Goal: Task Accomplishment & Management: Manage account settings

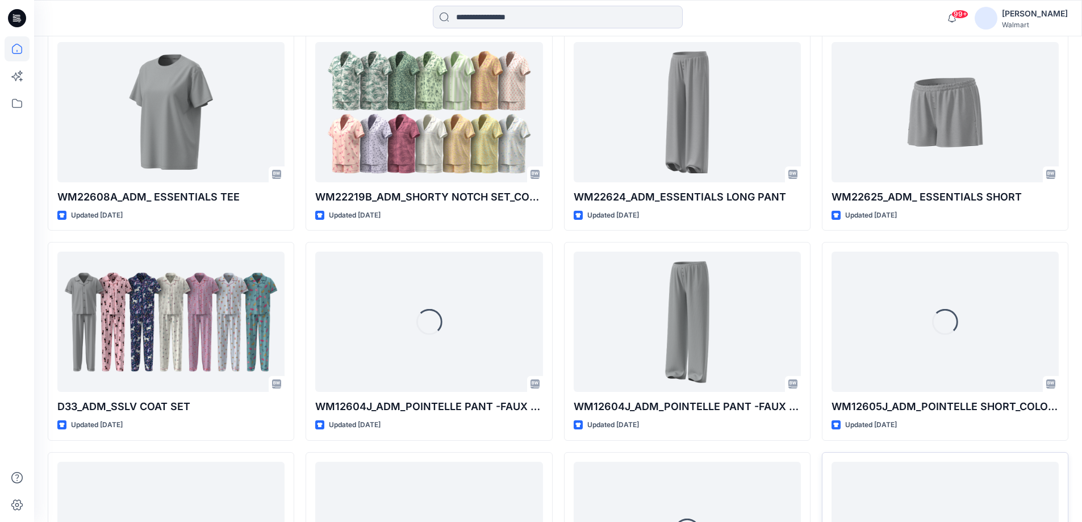
scroll to position [1136, 0]
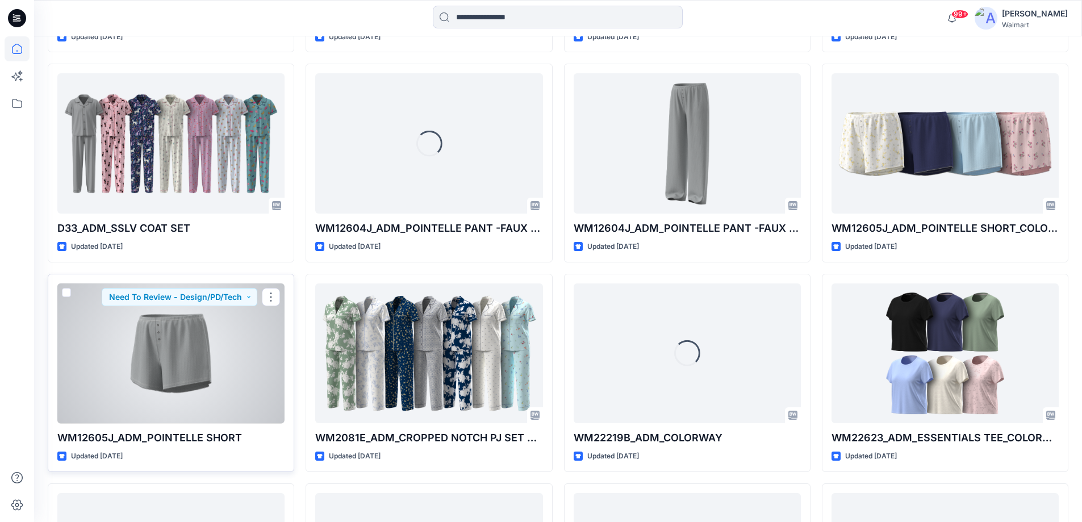
click at [225, 361] on div at bounding box center [170, 353] width 227 height 140
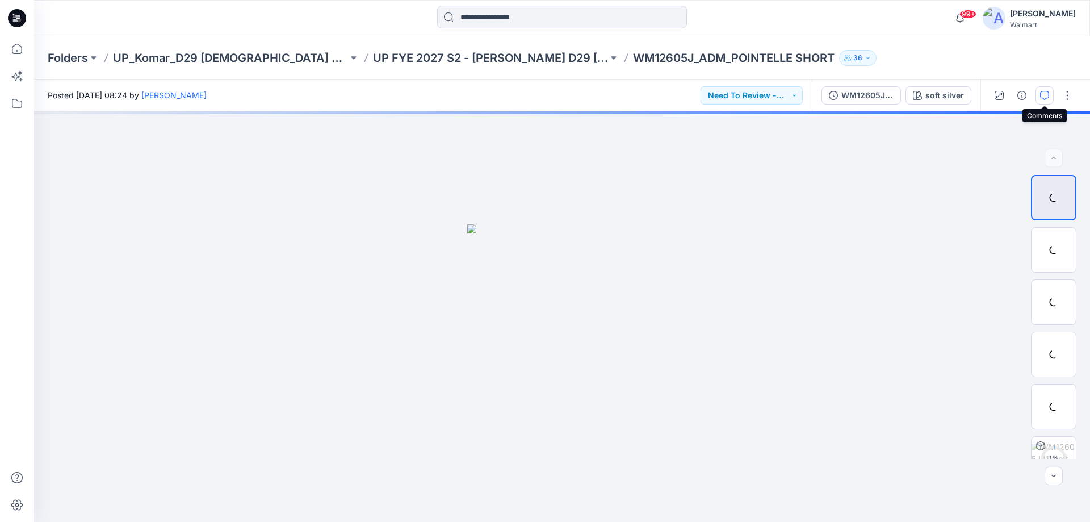
click at [1042, 94] on icon "button" at bounding box center [1044, 95] width 9 height 9
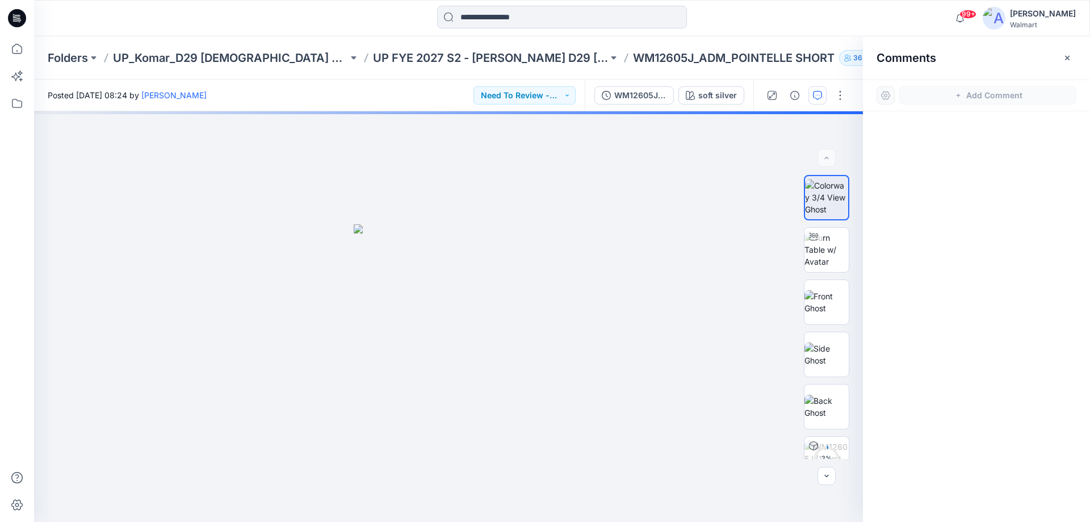
click at [16, 13] on icon at bounding box center [17, 18] width 18 height 18
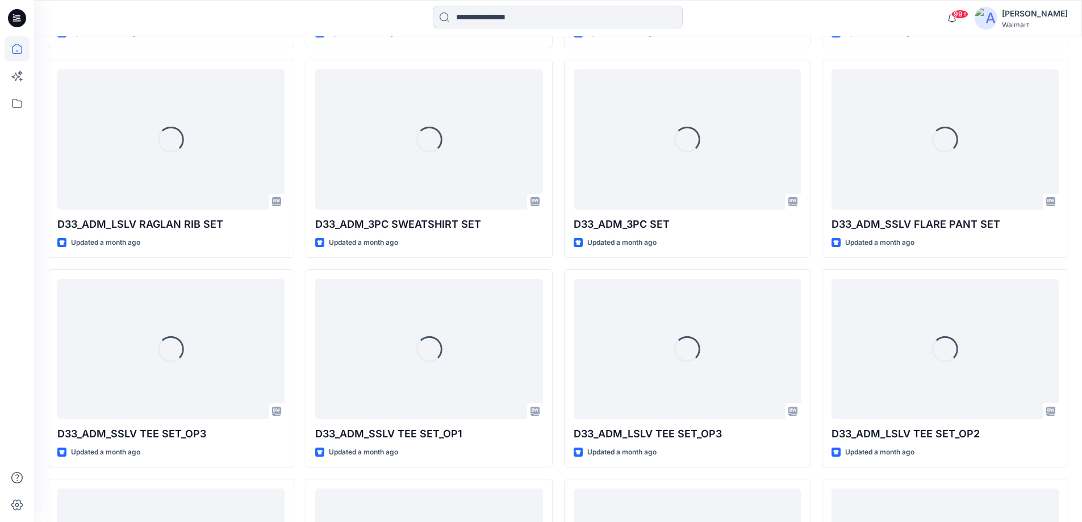
scroll to position [3310, 0]
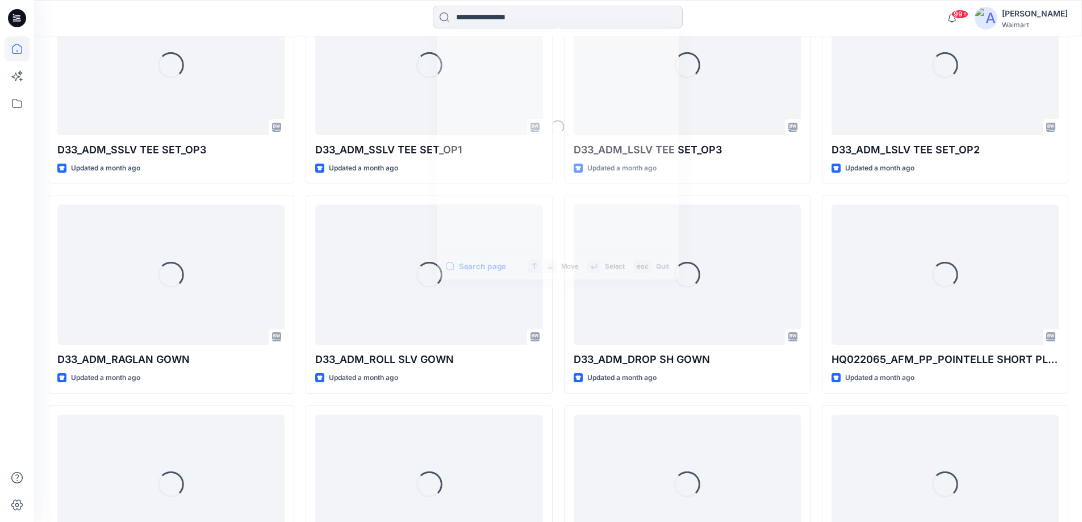
click at [481, 16] on input at bounding box center [558, 17] width 250 height 23
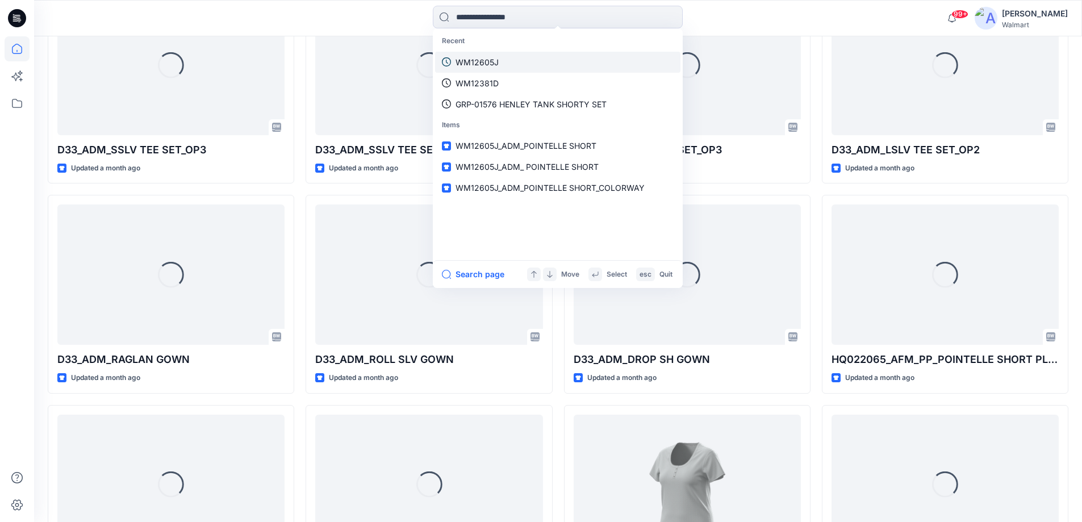
click at [488, 61] on p "WM12605J" at bounding box center [476, 62] width 43 height 12
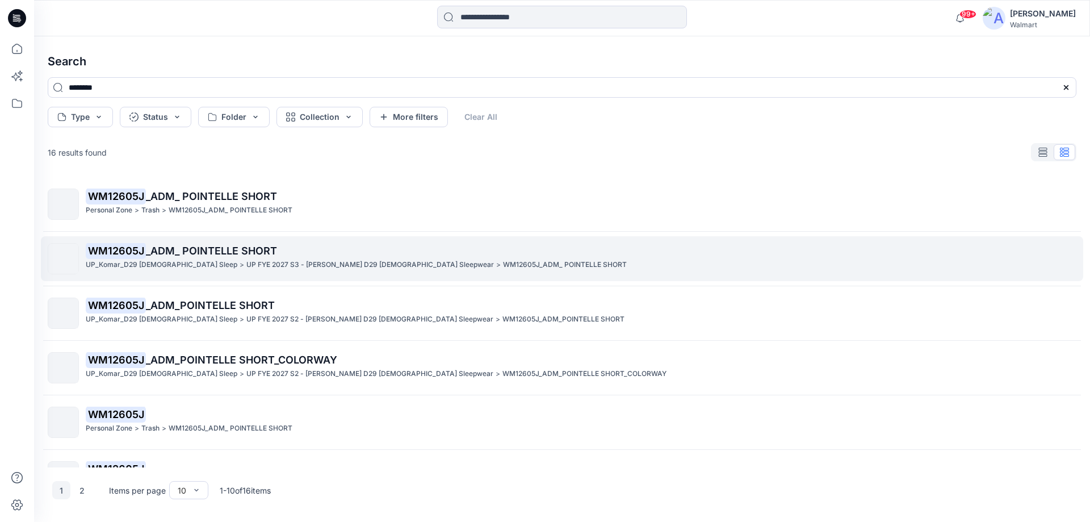
click at [242, 253] on span "_ADM_ POINTELLE SHORT" at bounding box center [211, 251] width 131 height 12
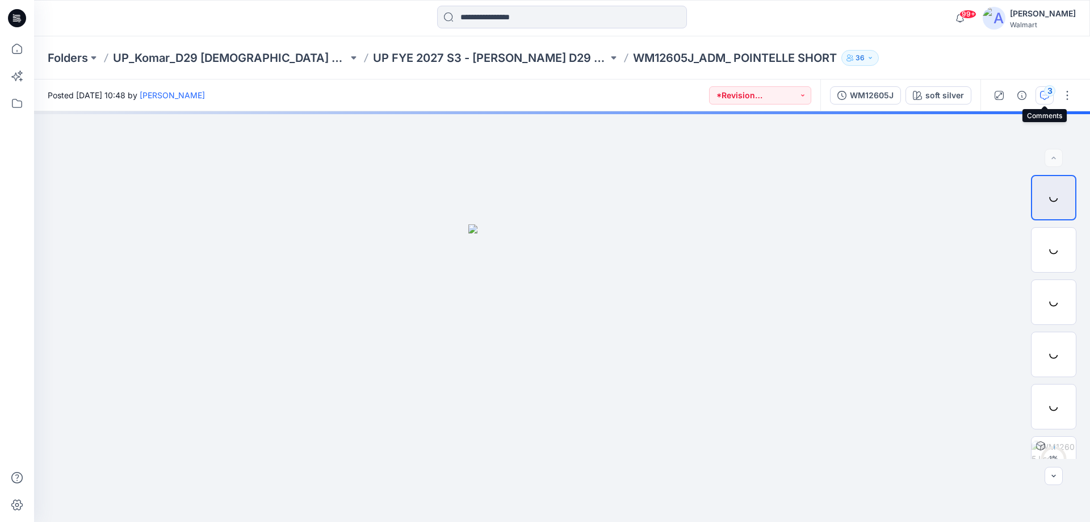
click at [1046, 91] on div "3" at bounding box center [1049, 90] width 11 height 11
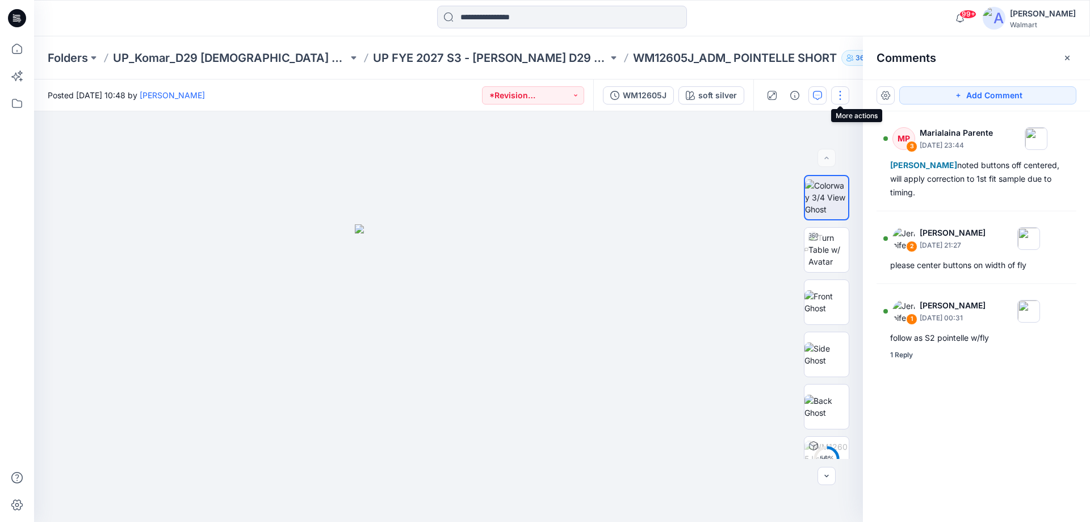
click at [844, 90] on button "button" at bounding box center [840, 95] width 18 height 18
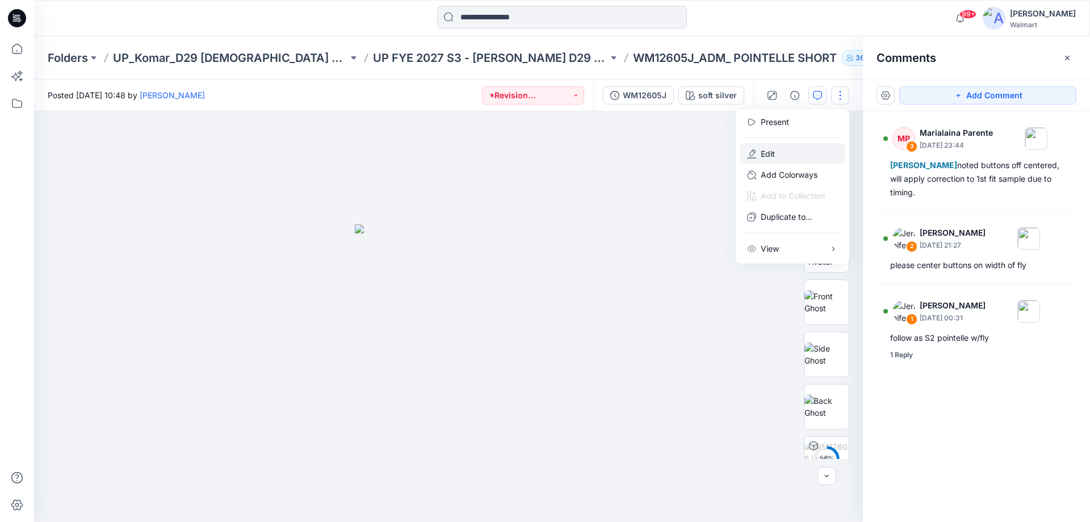
click at [782, 147] on button "Edit" at bounding box center [792, 153] width 104 height 21
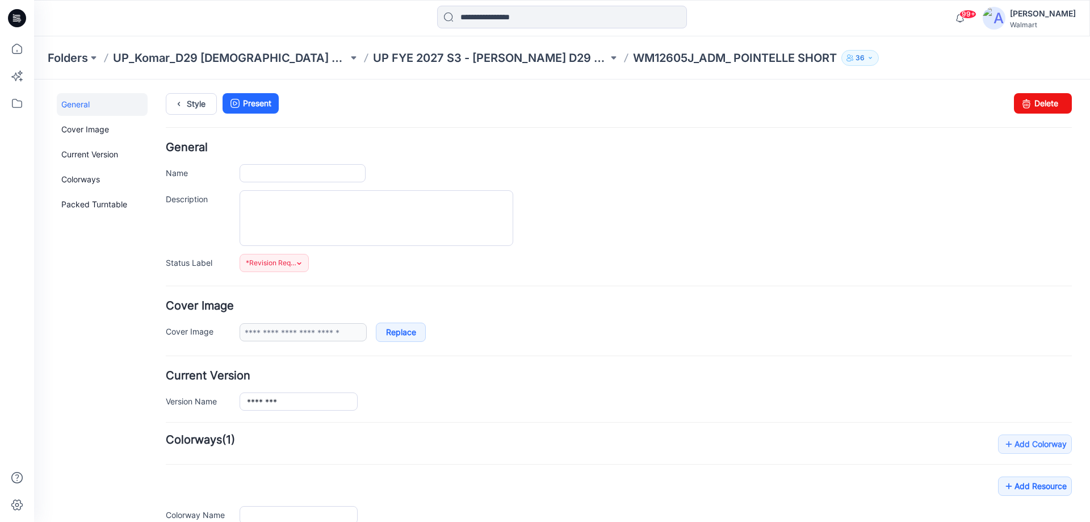
type input "**********"
click at [306, 178] on input "**********" at bounding box center [303, 173] width 126 height 18
click at [210, 110] on link "Style" at bounding box center [191, 104] width 51 height 22
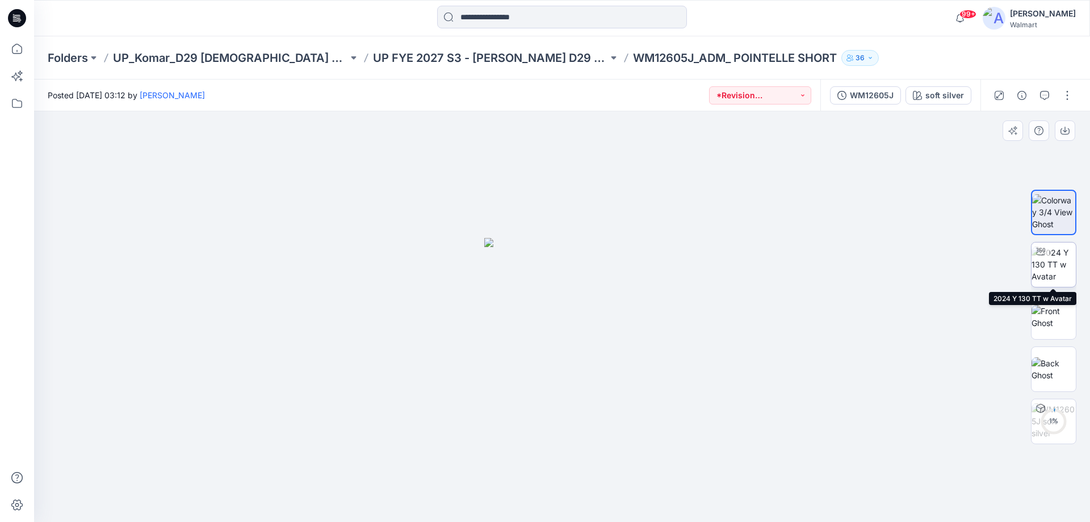
click at [1054, 266] on img at bounding box center [1054, 264] width 44 height 36
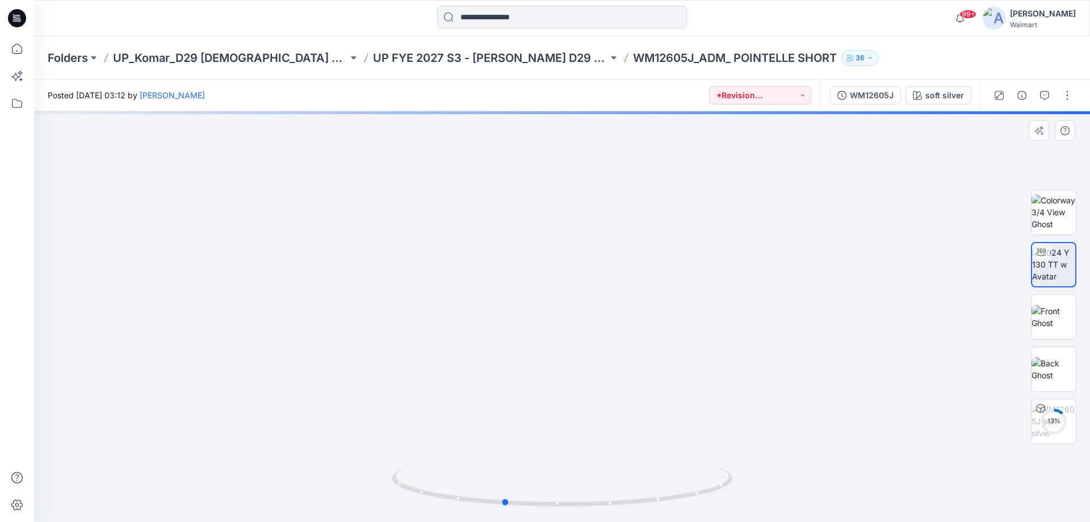
drag, startPoint x: 613, startPoint y: 510, endPoint x: 625, endPoint y: 510, distance: 11.9
click at [625, 510] on div at bounding box center [562, 316] width 1056 height 410
click at [1073, 89] on button "button" at bounding box center [1067, 95] width 18 height 18
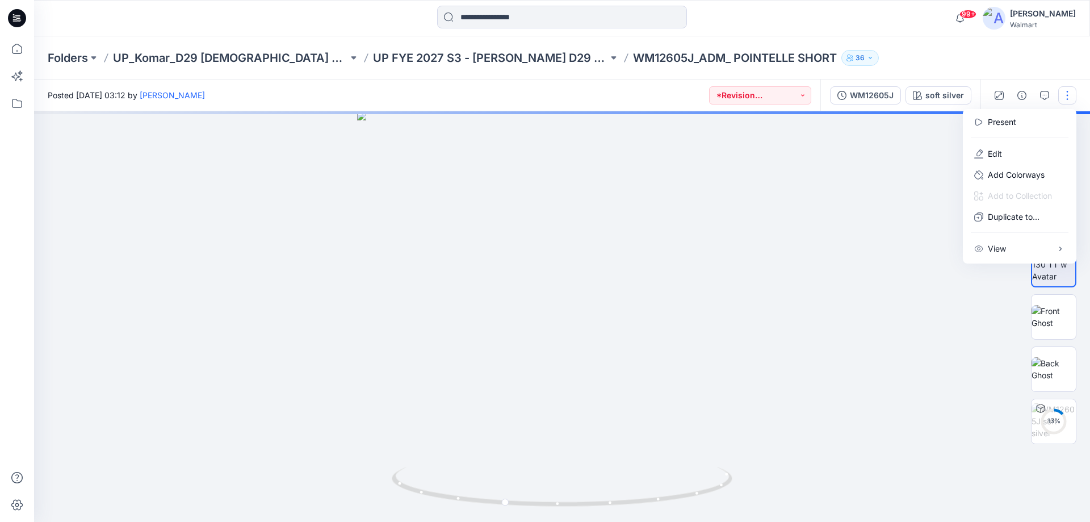
click at [866, 234] on div at bounding box center [562, 316] width 1056 height 410
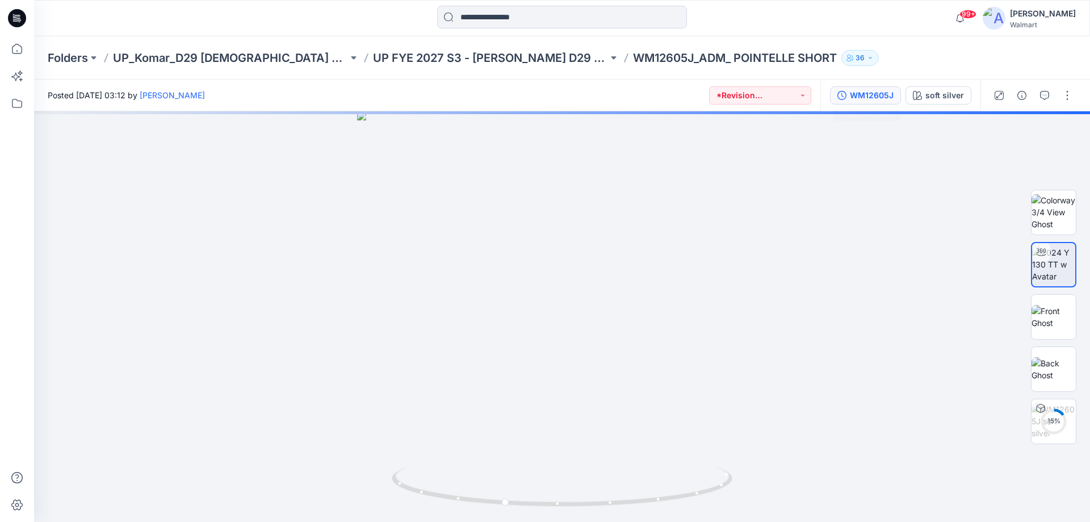
click at [886, 101] on div "WM12605J" at bounding box center [872, 95] width 44 height 12
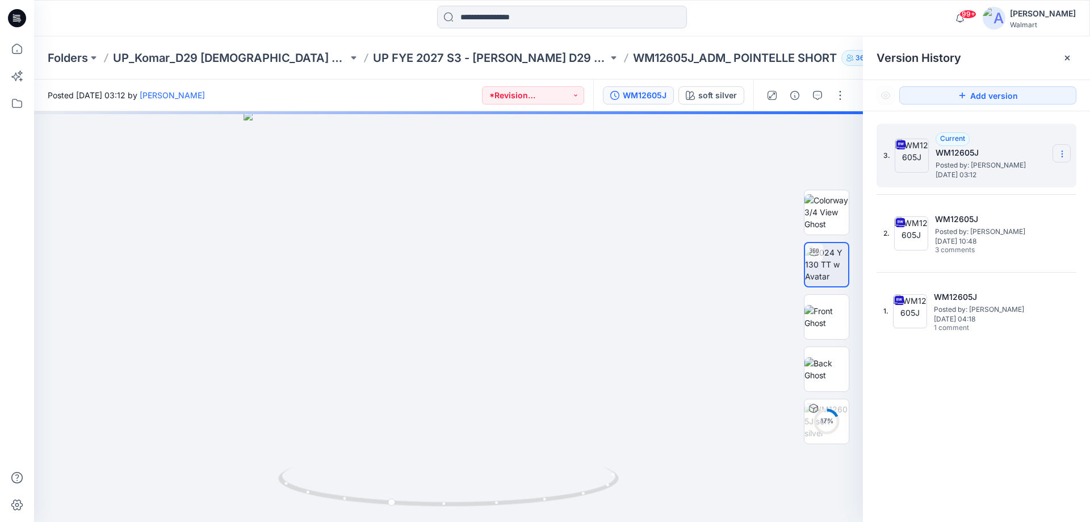
click at [1059, 155] on icon at bounding box center [1062, 153] width 9 height 9
click at [997, 250] on span "Delete Version" at bounding box center [983, 249] width 53 height 14
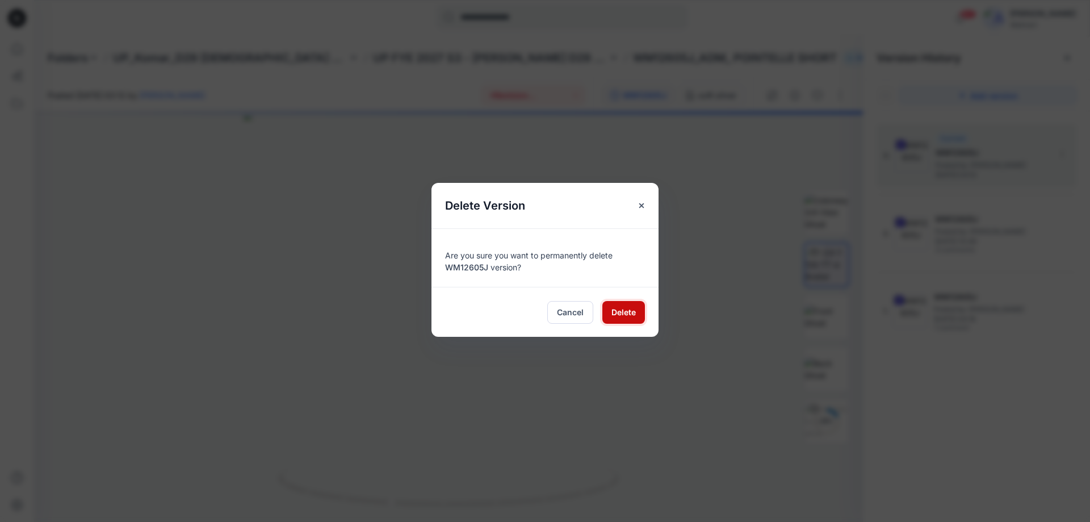
click at [614, 317] on span "Delete" at bounding box center [623, 312] width 24 height 12
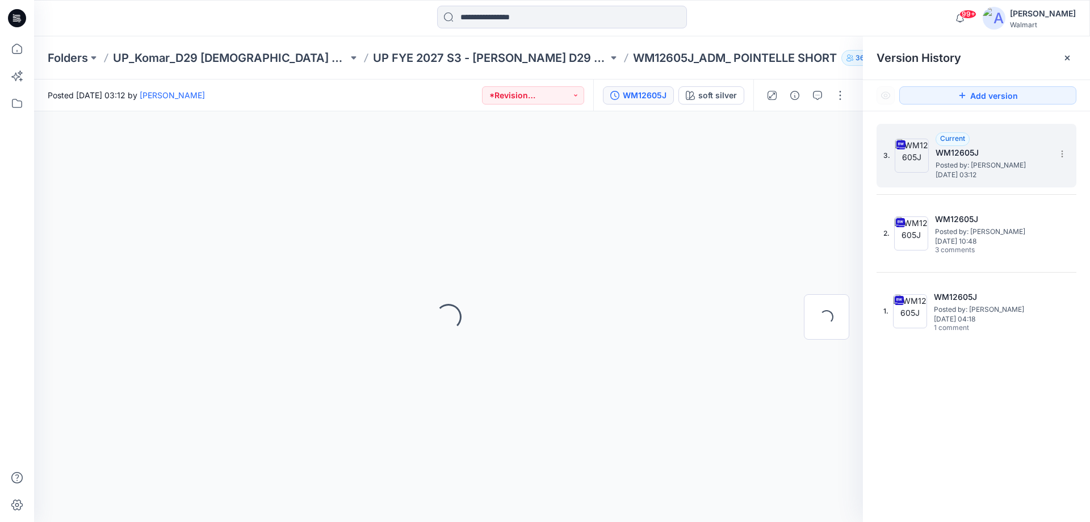
click at [625, 312] on div "Loading..." at bounding box center [448, 316] width 829 height 410
